Goal: Task Accomplishment & Management: Complete application form

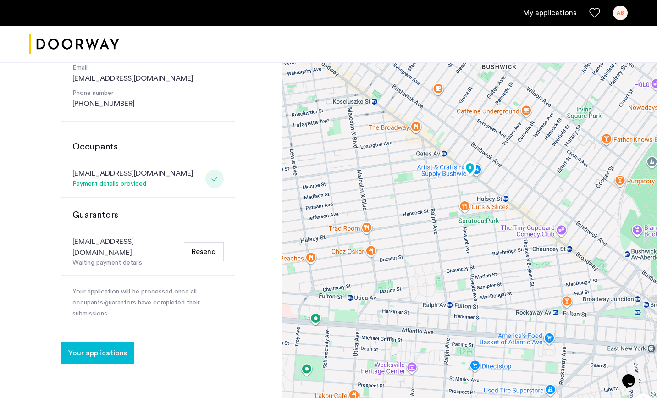
click at [210, 247] on button "Resend" at bounding box center [204, 251] width 40 height 19
click at [111, 348] on span "Your applications" at bounding box center [97, 353] width 59 height 11
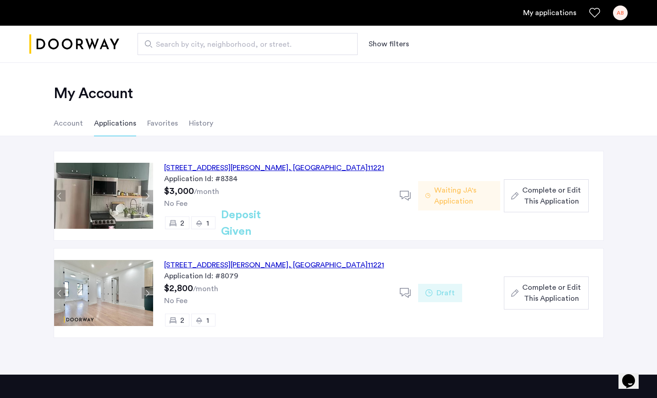
click at [567, 195] on span "Complete or Edit This Application" at bounding box center [551, 196] width 59 height 22
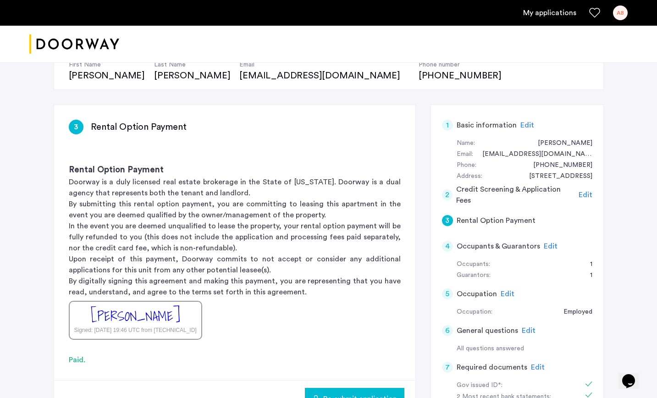
scroll to position [113, 0]
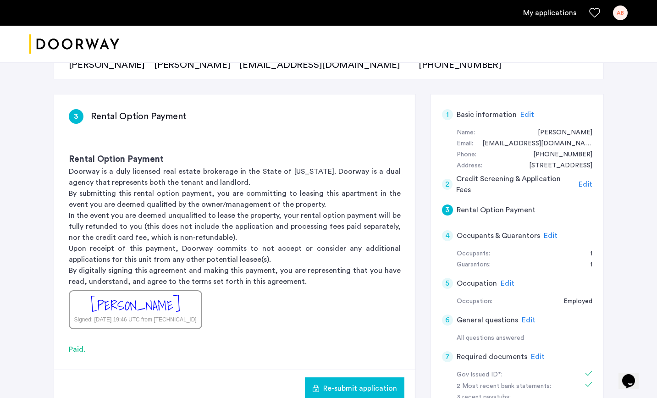
click at [550, 234] on span "Edit" at bounding box center [551, 235] width 14 height 7
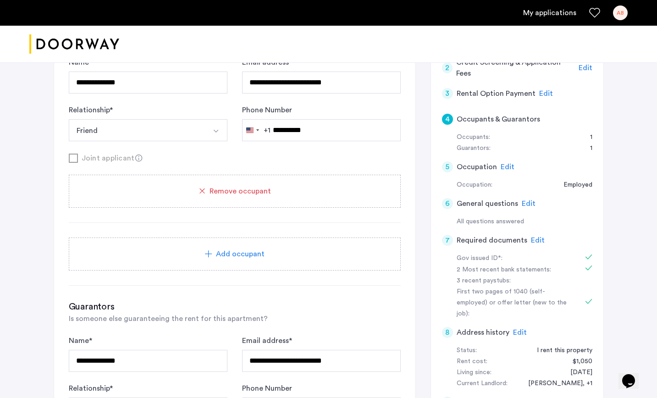
scroll to position [244, 0]
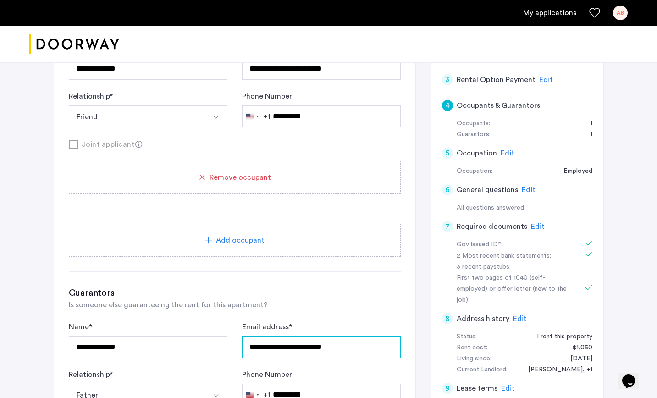
drag, startPoint x: 329, startPoint y: 345, endPoint x: 243, endPoint y: 346, distance: 86.7
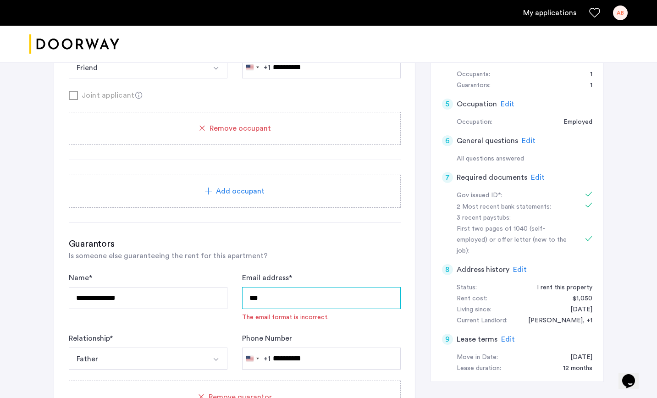
scroll to position [294, 0]
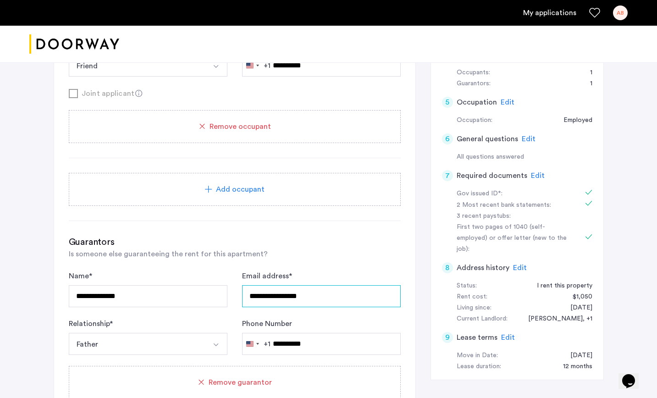
type input "**********"
click at [300, 261] on div "**********" at bounding box center [235, 365] width 332 height 259
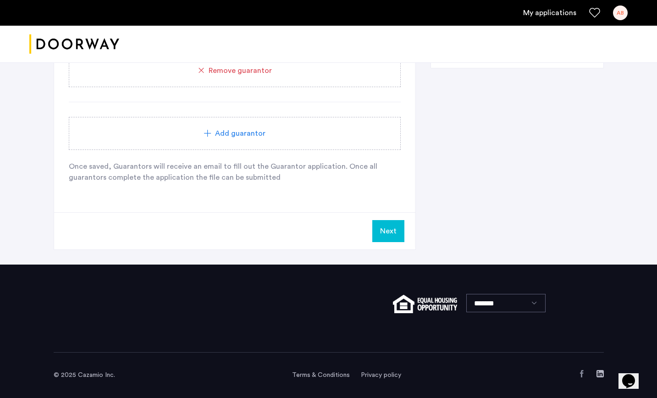
scroll to position [607, 0]
click at [371, 238] on div "Next" at bounding box center [234, 230] width 361 height 37
click at [378, 234] on button "Next" at bounding box center [388, 231] width 32 height 22
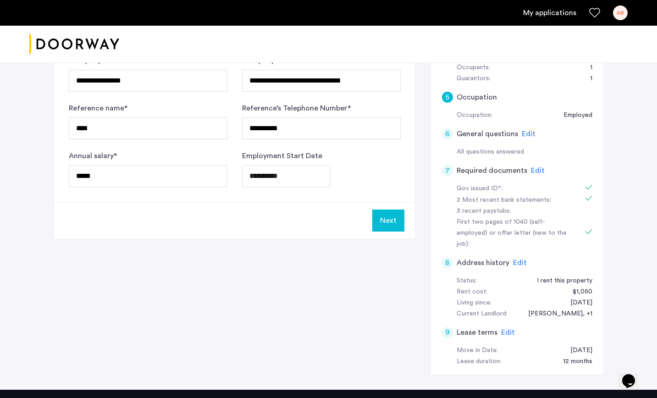
scroll to position [0, 0]
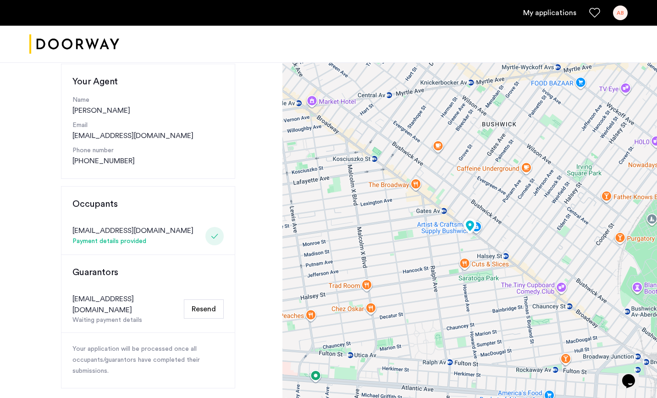
scroll to position [100, 0]
drag, startPoint x: 161, startPoint y: 161, endPoint x: 72, endPoint y: 158, distance: 89.9
click at [72, 158] on div "Your Agent Name [PERSON_NAME] Email [EMAIL_ADDRESS][DOMAIN_NAME] Phone number […" at bounding box center [148, 121] width 174 height 115
click at [138, 164] on div "Phone number [PHONE_NUMBER]" at bounding box center [147, 156] width 151 height 21
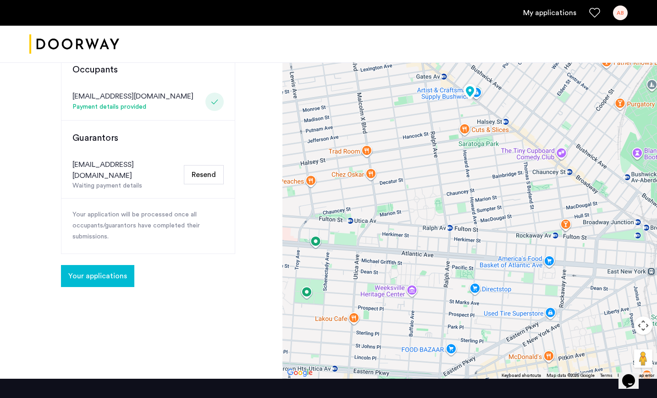
scroll to position [229, 0]
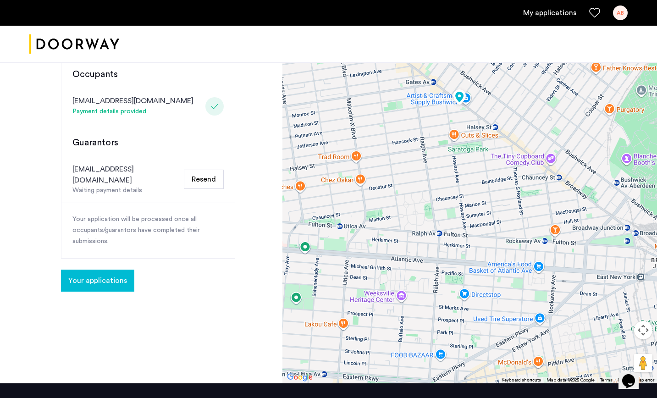
drag, startPoint x: 503, startPoint y: 146, endPoint x: 485, endPoint y: 149, distance: 18.5
click at [485, 149] on div at bounding box center [470, 108] width 375 height 550
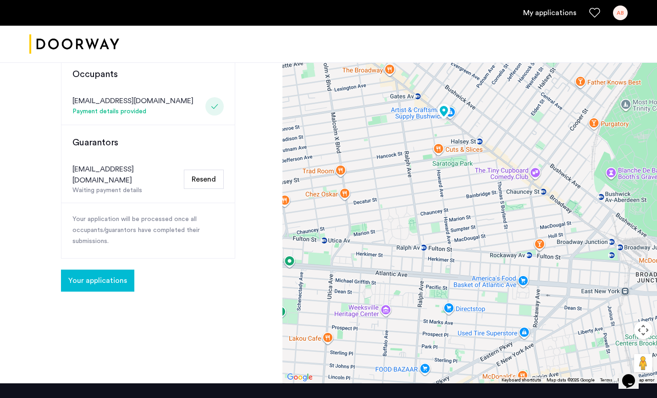
drag, startPoint x: 450, startPoint y: 126, endPoint x: 440, endPoint y: 139, distance: 16.1
click at [440, 139] on div at bounding box center [470, 108] width 375 height 550
